Goal: Communication & Community: Ask a question

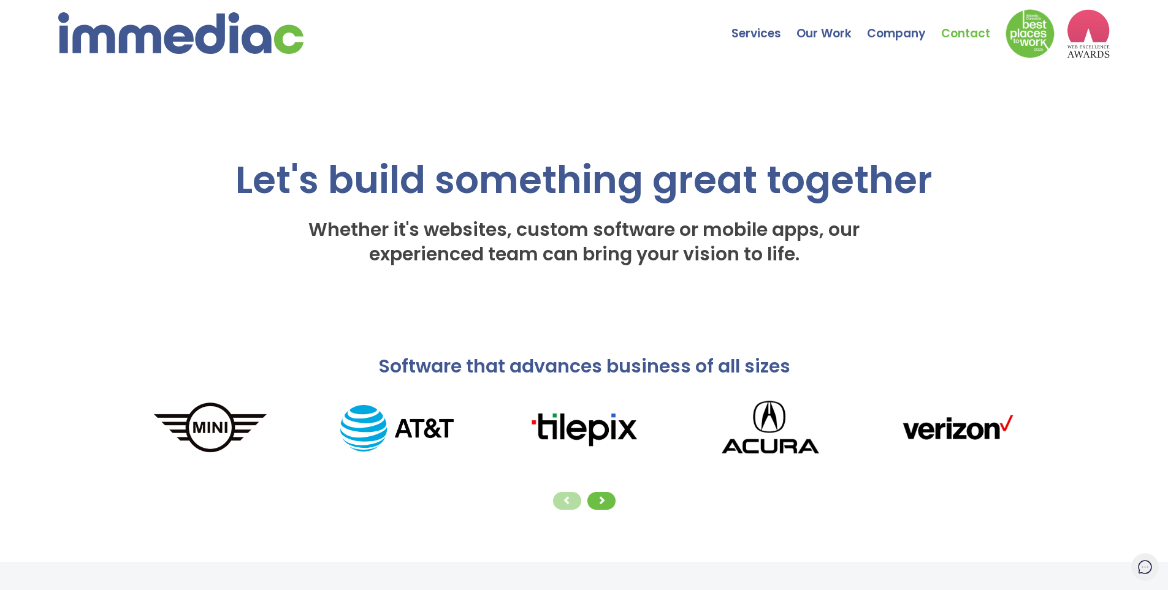
click at [983, 32] on link "Contact" at bounding box center [973, 24] width 64 height 43
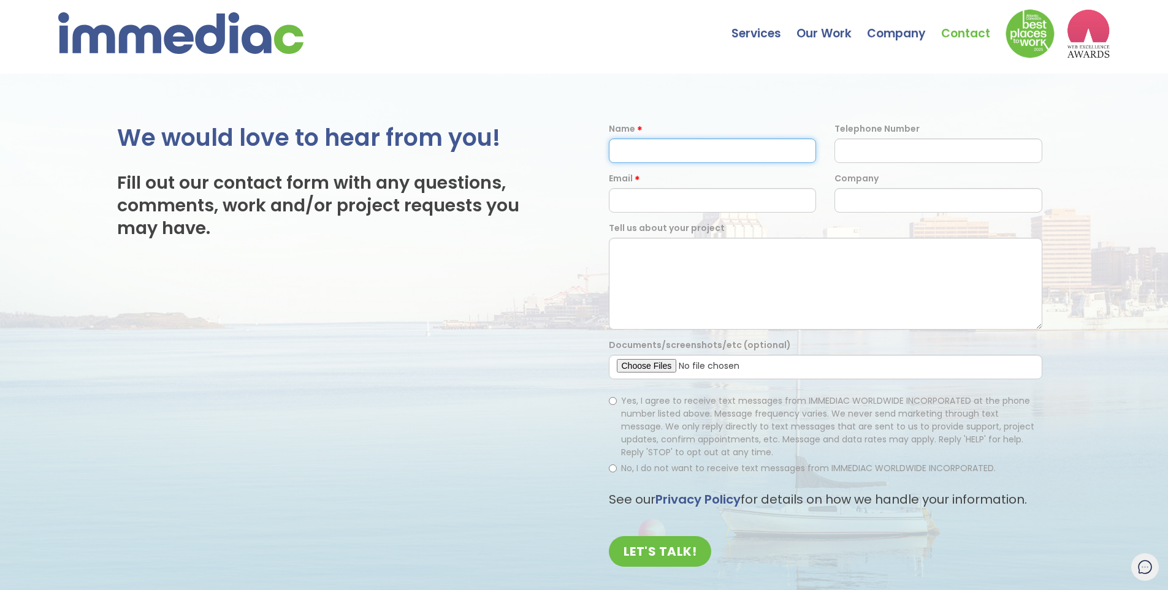
click at [652, 151] on input "text" at bounding box center [713, 151] width 208 height 25
click at [653, 153] on input "text" at bounding box center [713, 151] width 208 height 25
type input "Tomzylea Jabines"
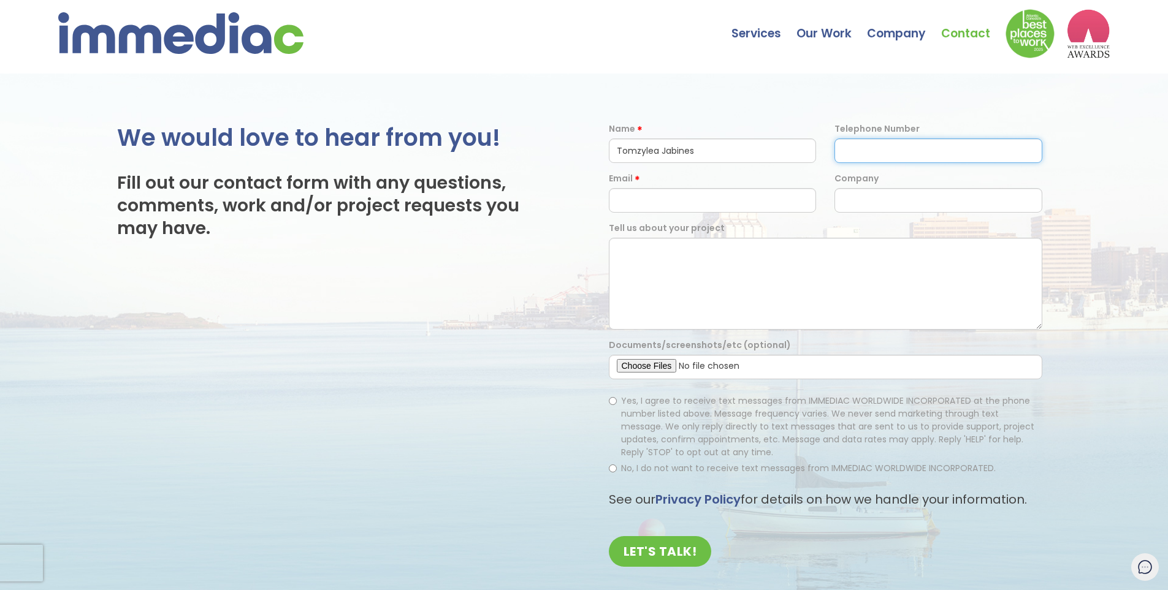
type input "09352642911"
type input "tomjabines2019@gmail.com"
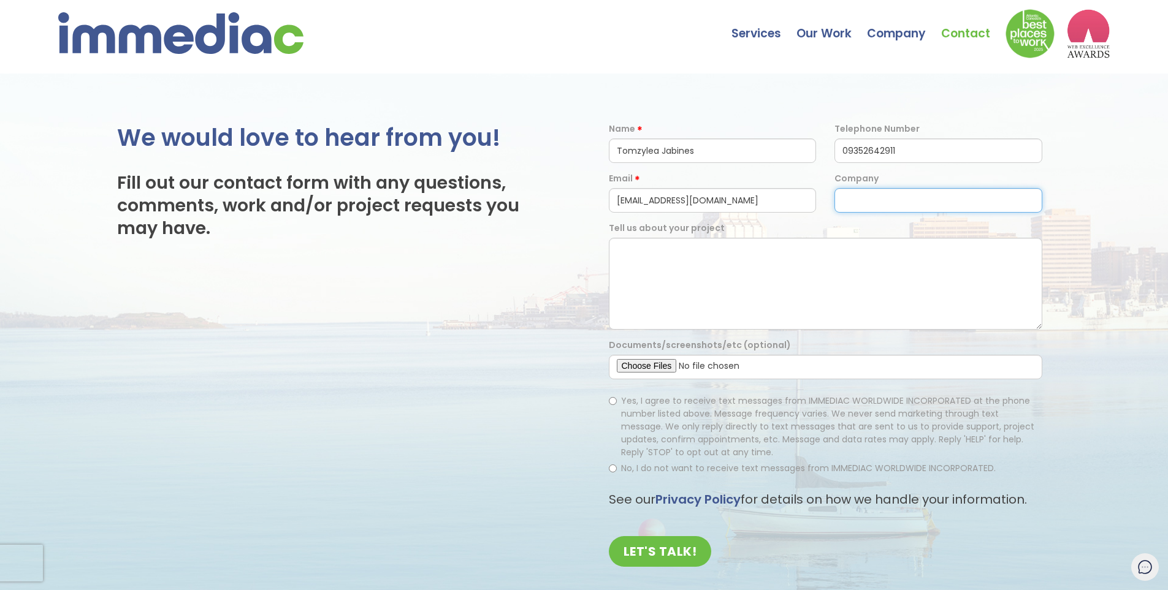
click at [852, 200] on input "text" at bounding box center [938, 200] width 208 height 25
type input "N/A"
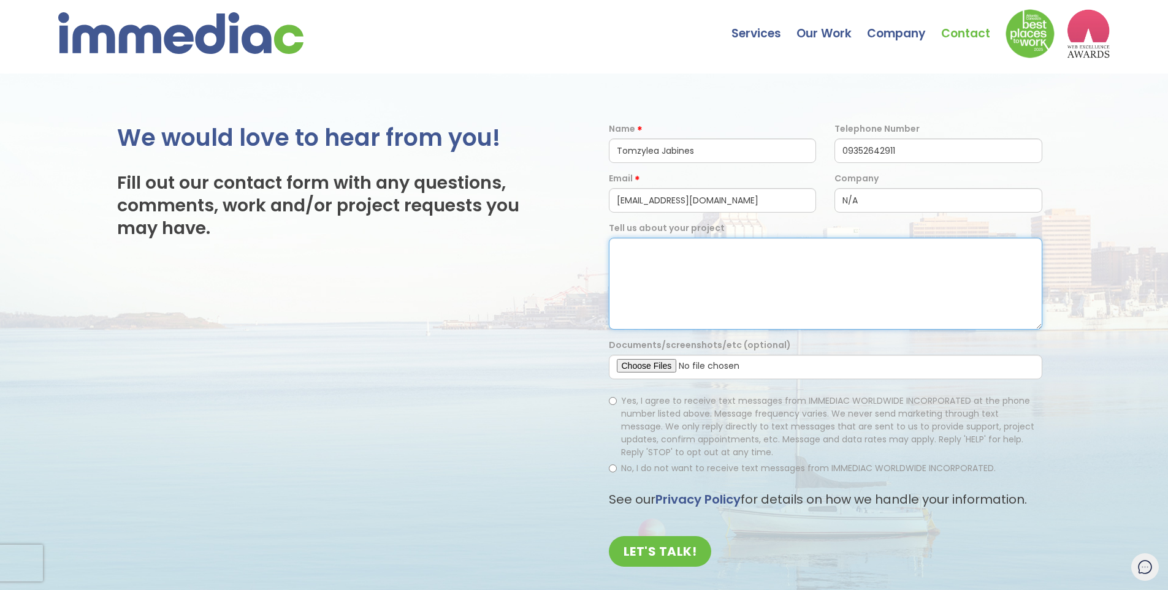
click at [813, 264] on textarea at bounding box center [825, 284] width 433 height 92
paste textarea "Hello, My name is Lea, and I’m from the Philippines. I’m currently looking for …"
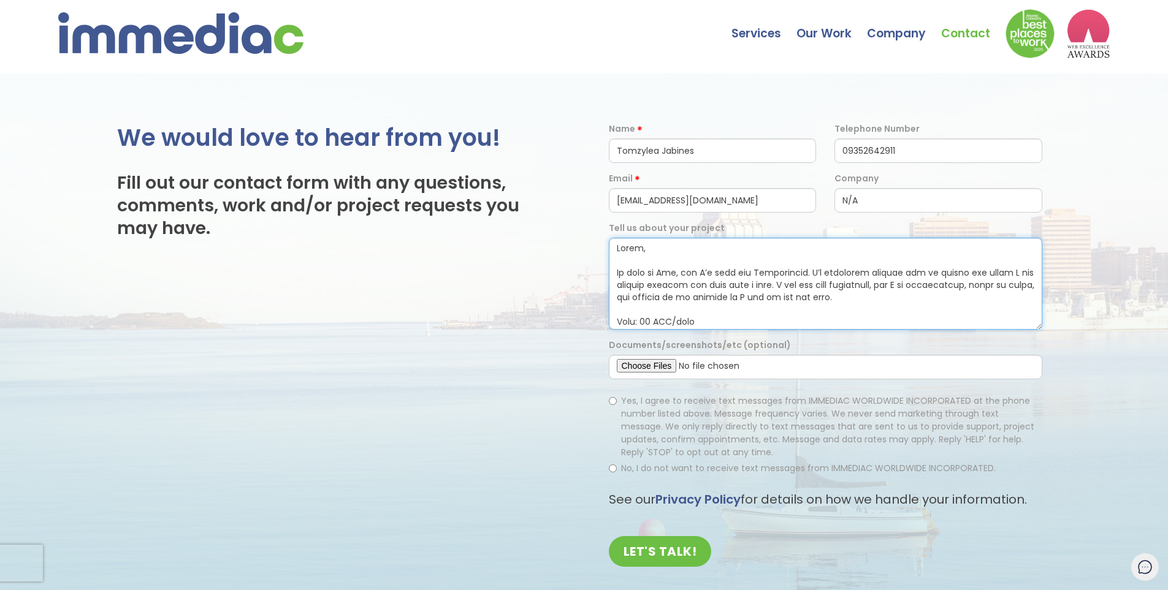
scroll to position [318, 0]
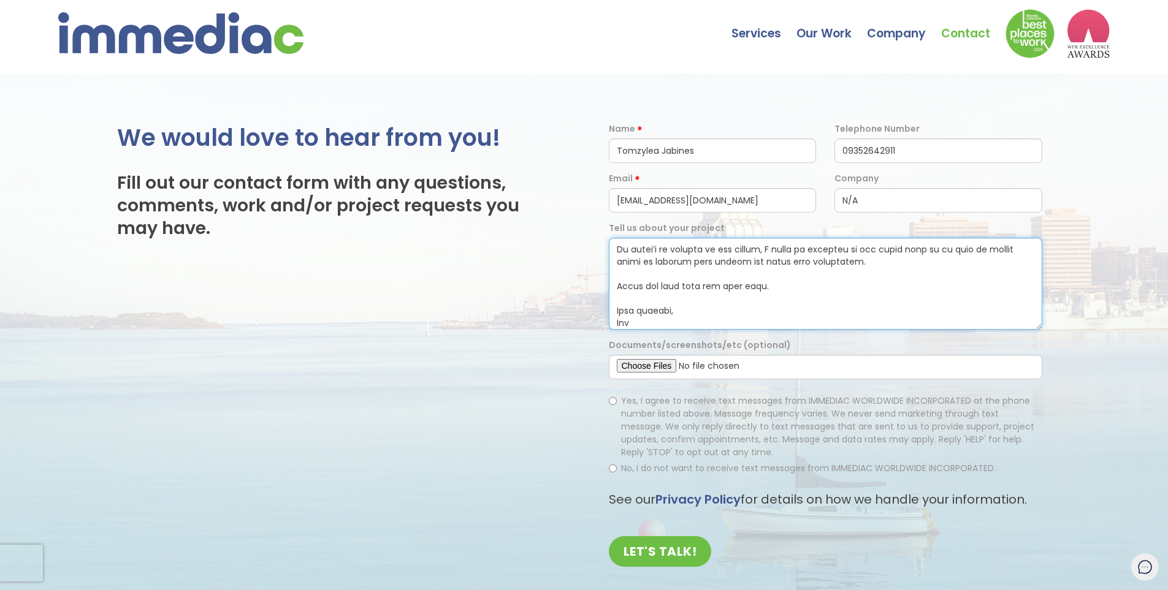
type textarea "Hello, My name is Lea, and I’m from the Philippines. I’m currently looking for …"
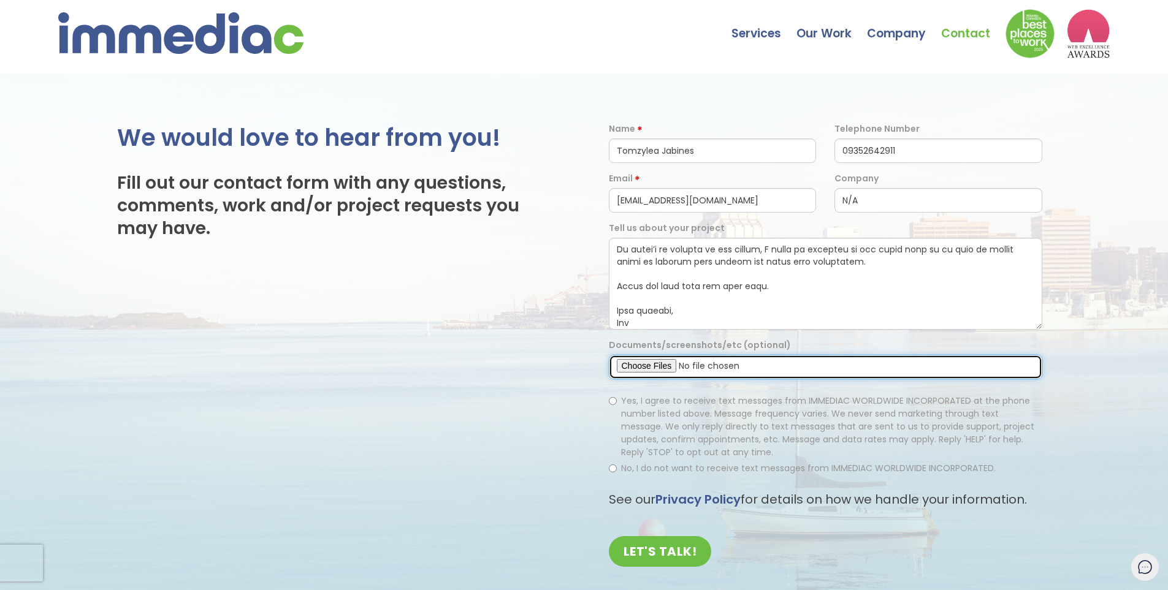
click at [646, 362] on input "file" at bounding box center [825, 367] width 433 height 25
type input "C:\fakepath\Lea CVF.pdf"
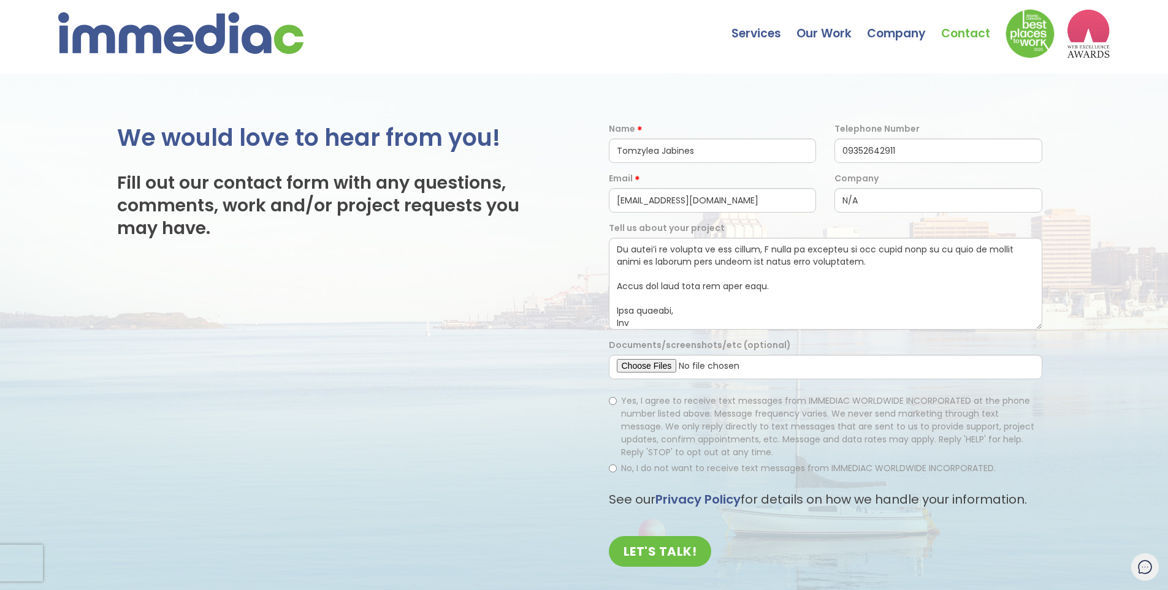
click at [614, 397] on label "Yes, I agree to receive text messages from IMMEDIAC WORLDWIDE INCORPORATED at t…" at bounding box center [825, 427] width 433 height 64
click at [614, 397] on input "Yes, I agree to receive text messages from IMMEDIAC WORLDWIDE INCORPORATED at t…" at bounding box center [613, 401] width 8 height 8
radio input "true"
click at [652, 552] on input "LET'S TALK!" at bounding box center [660, 551] width 103 height 31
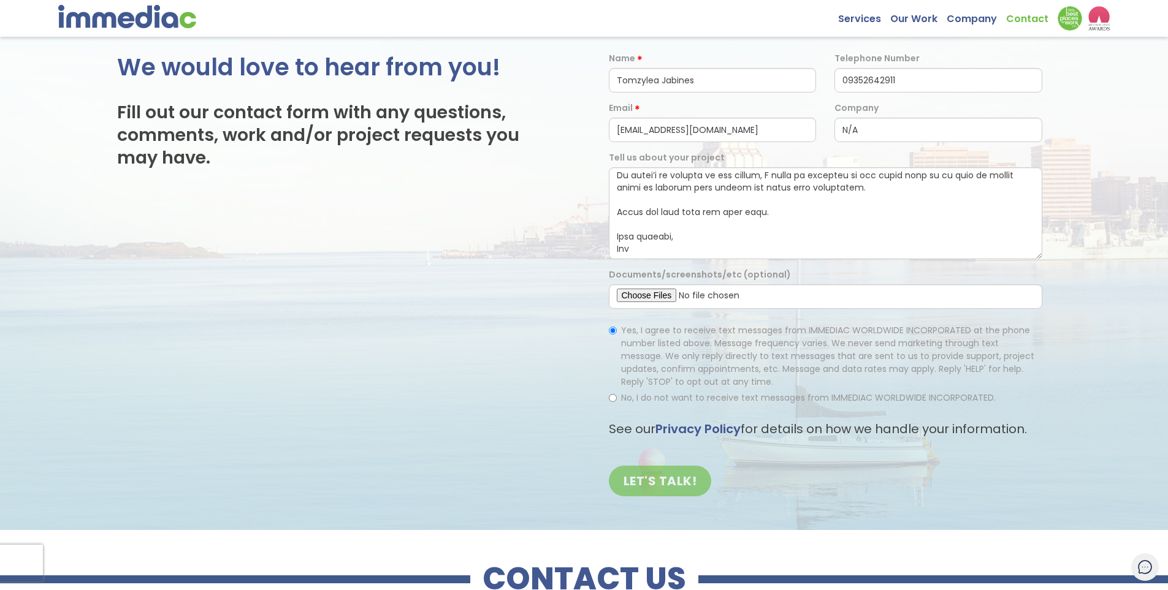
scroll to position [177, 0]
